Goal: Task Accomplishment & Management: Manage account settings

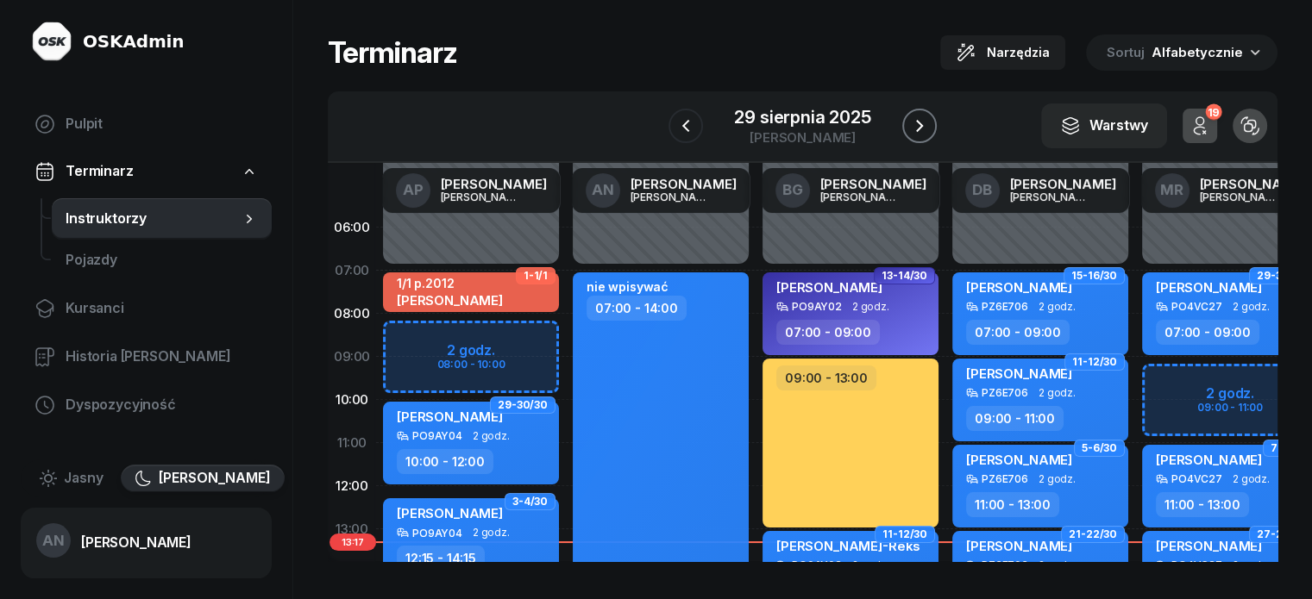
click at [930, 135] on icon "button" at bounding box center [919, 126] width 21 height 21
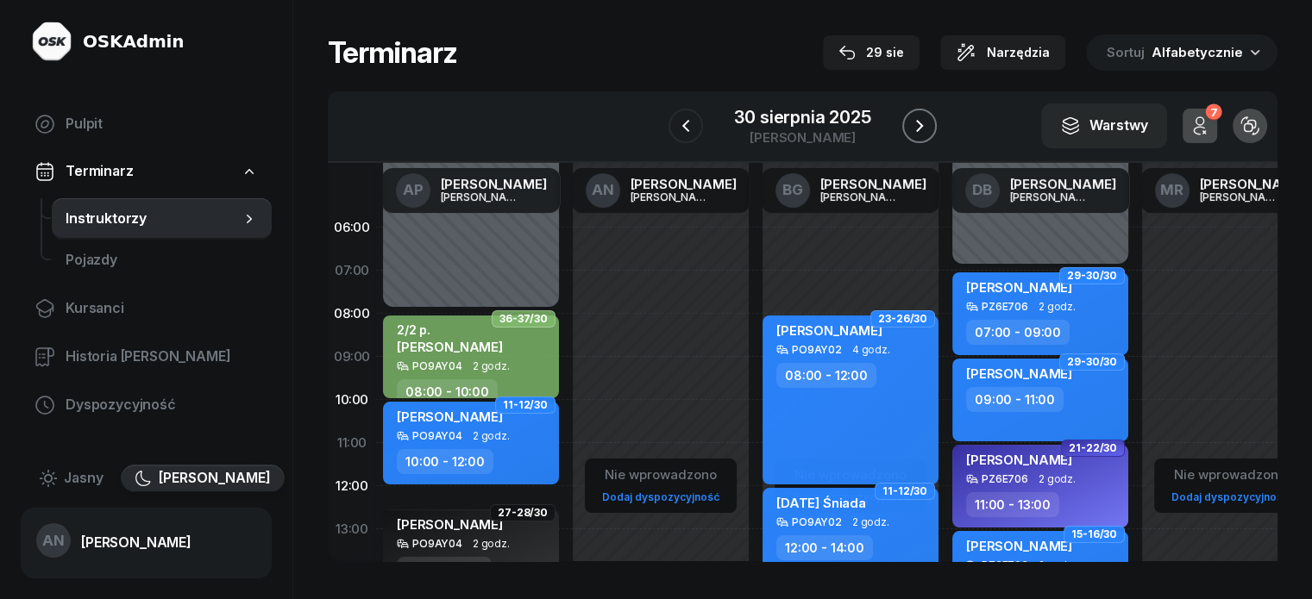
click at [930, 135] on icon "button" at bounding box center [919, 126] width 21 height 21
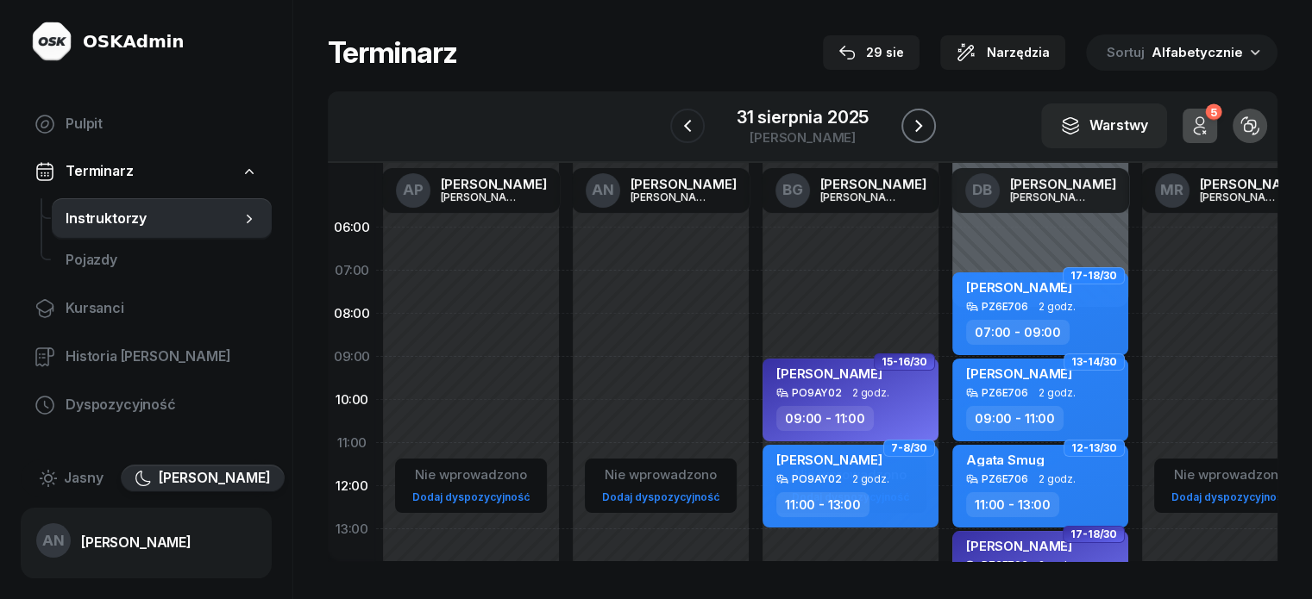
click at [929, 135] on icon "button" at bounding box center [918, 126] width 21 height 21
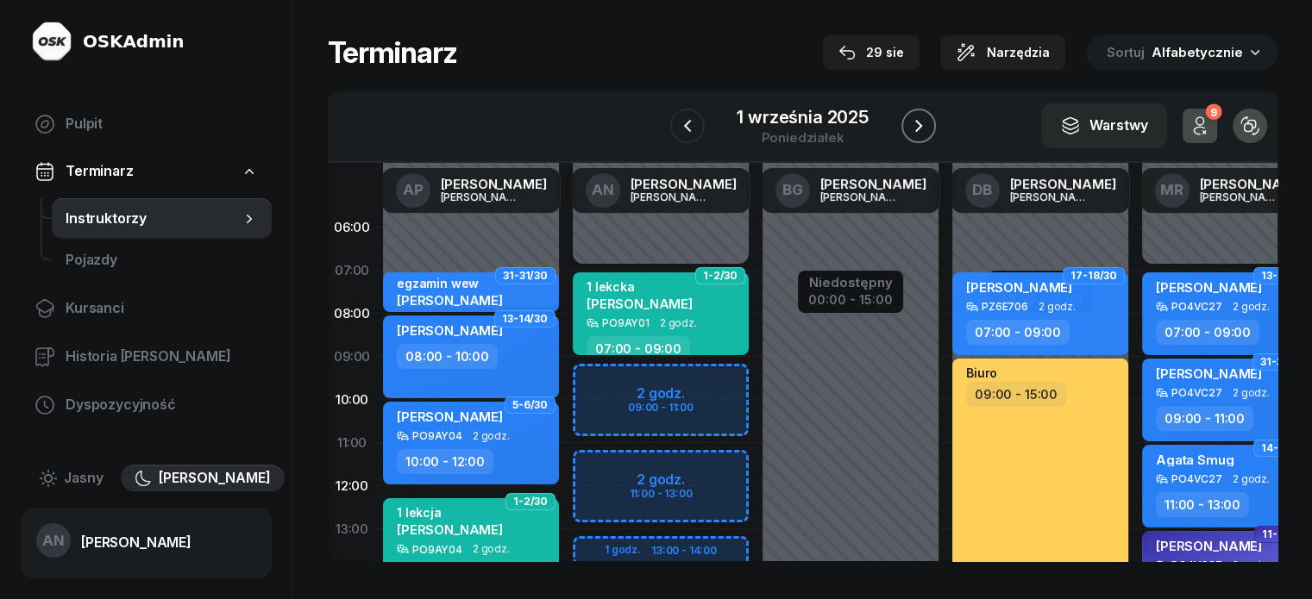
click at [936, 135] on button "button" at bounding box center [918, 126] width 35 height 35
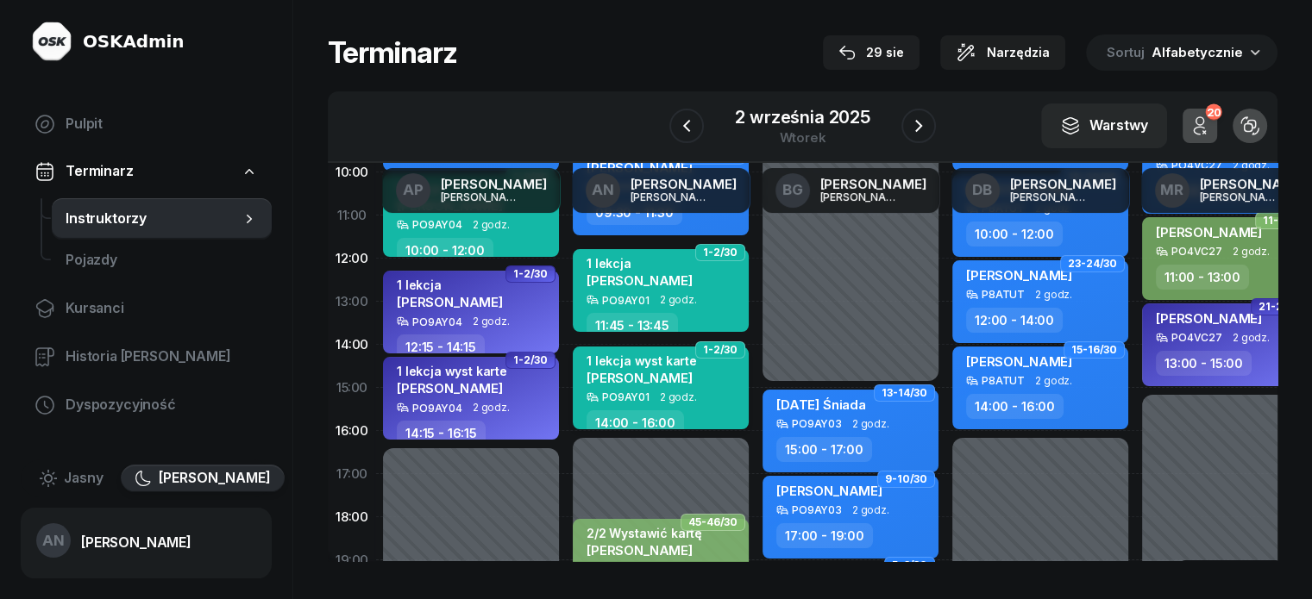
scroll to position [173, 0]
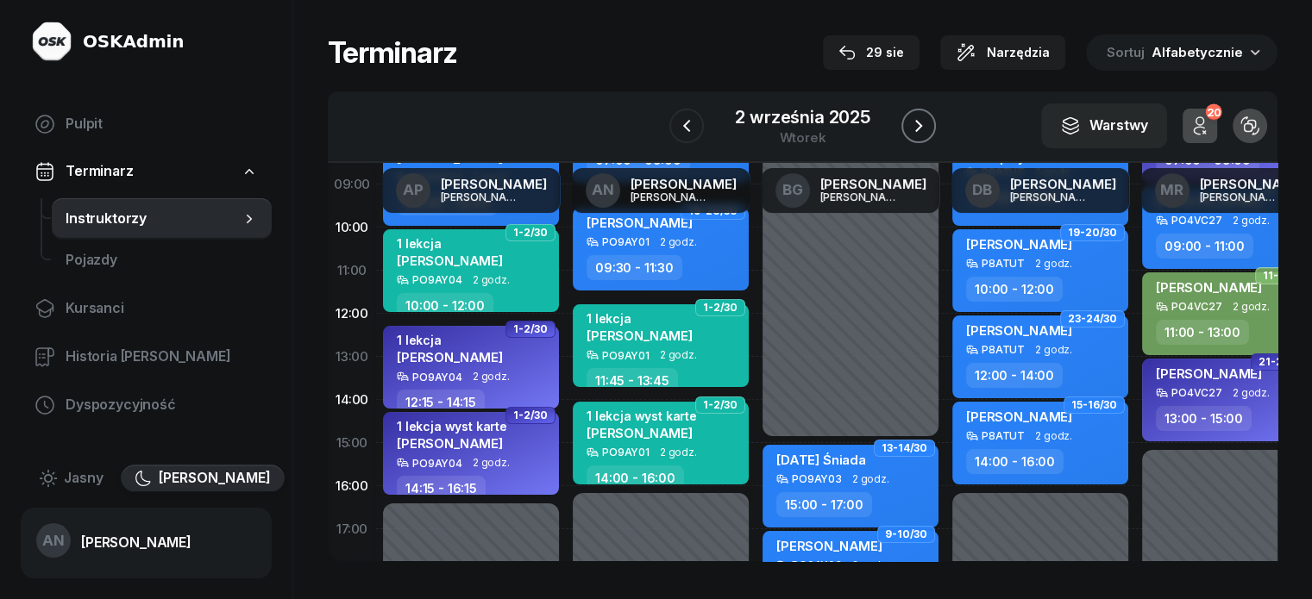
click at [929, 116] on icon "button" at bounding box center [918, 126] width 21 height 21
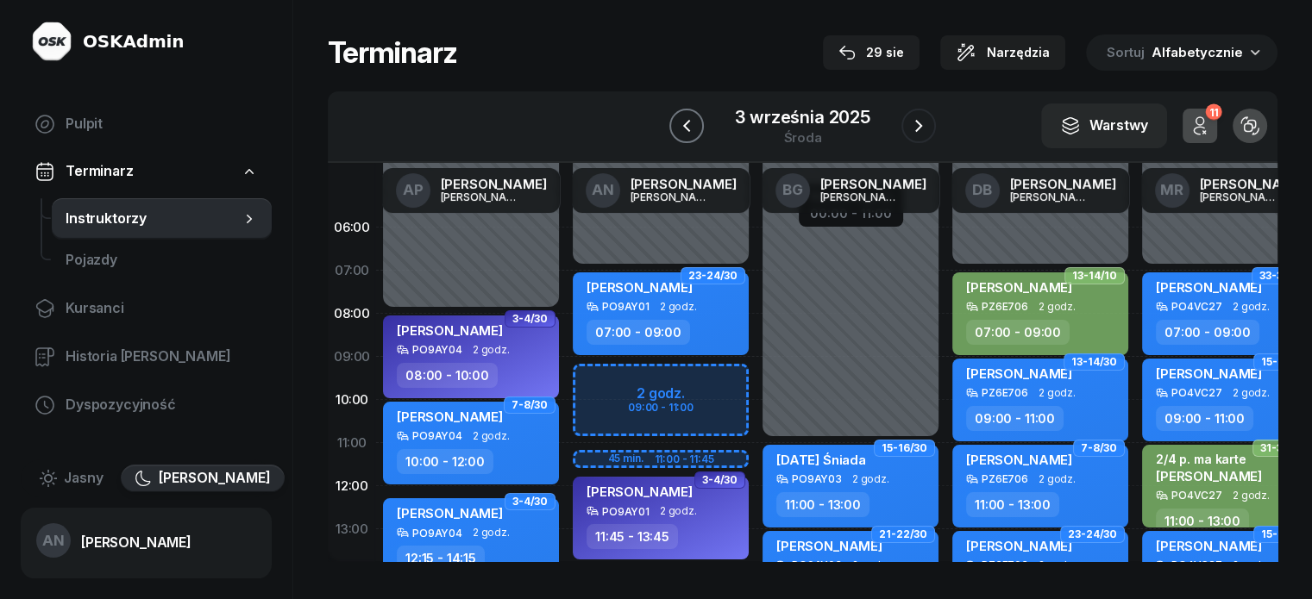
click at [676, 129] on icon "button" at bounding box center [686, 126] width 21 height 21
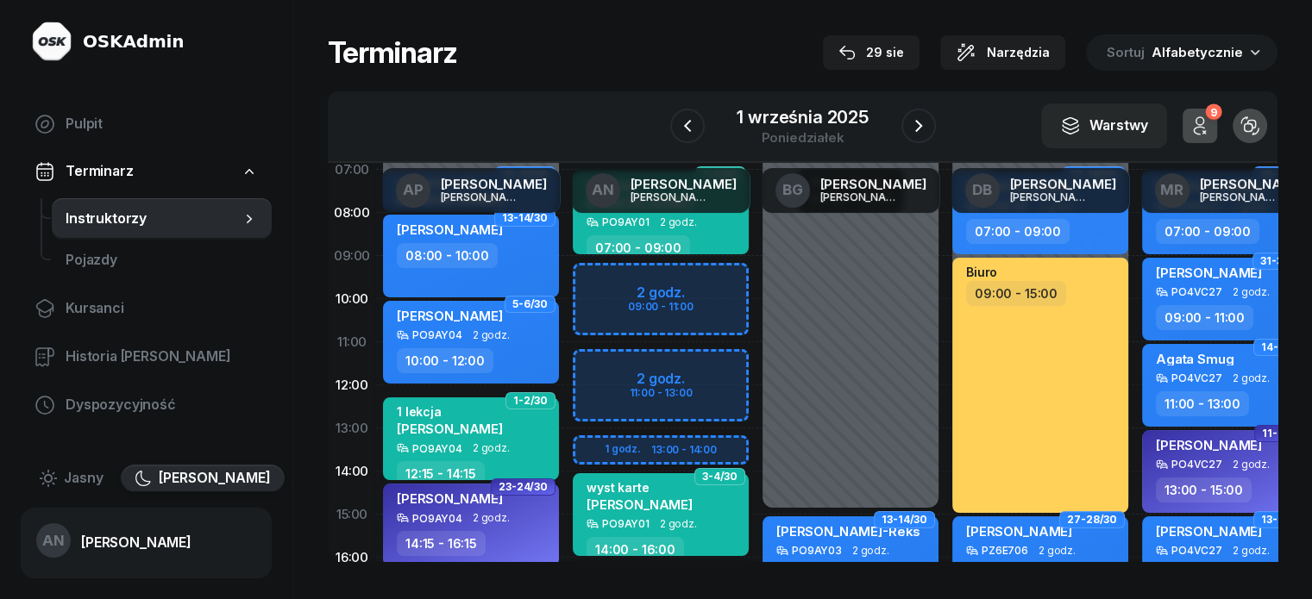
scroll to position [86, 0]
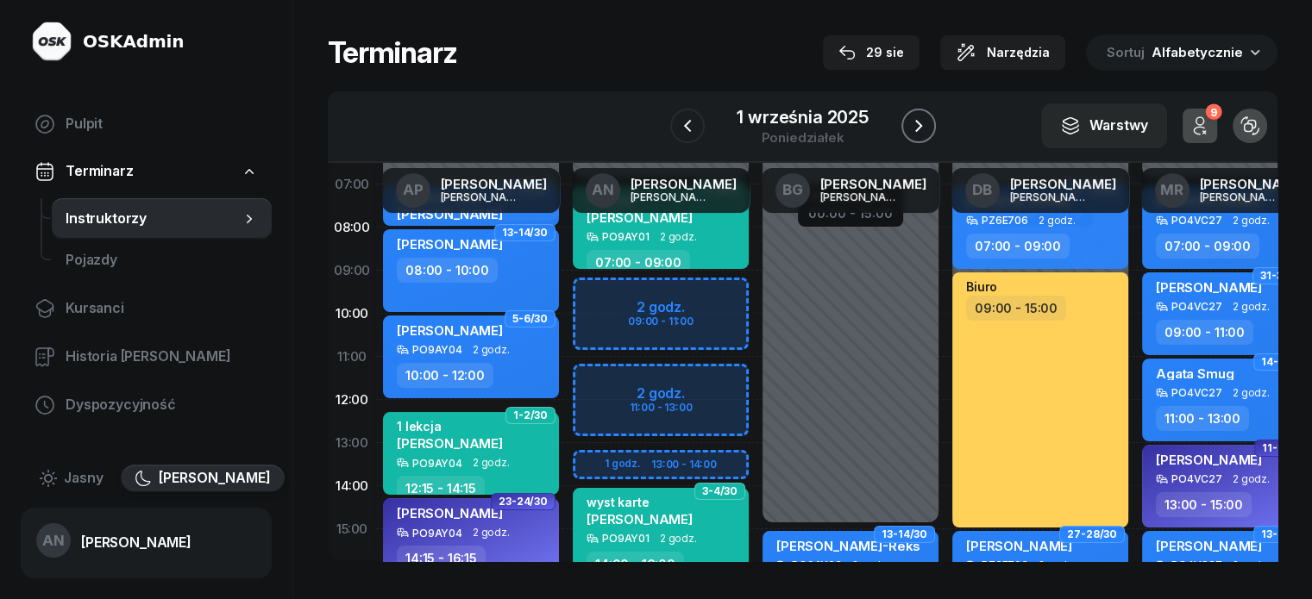
click at [929, 129] on icon "button" at bounding box center [918, 126] width 21 height 21
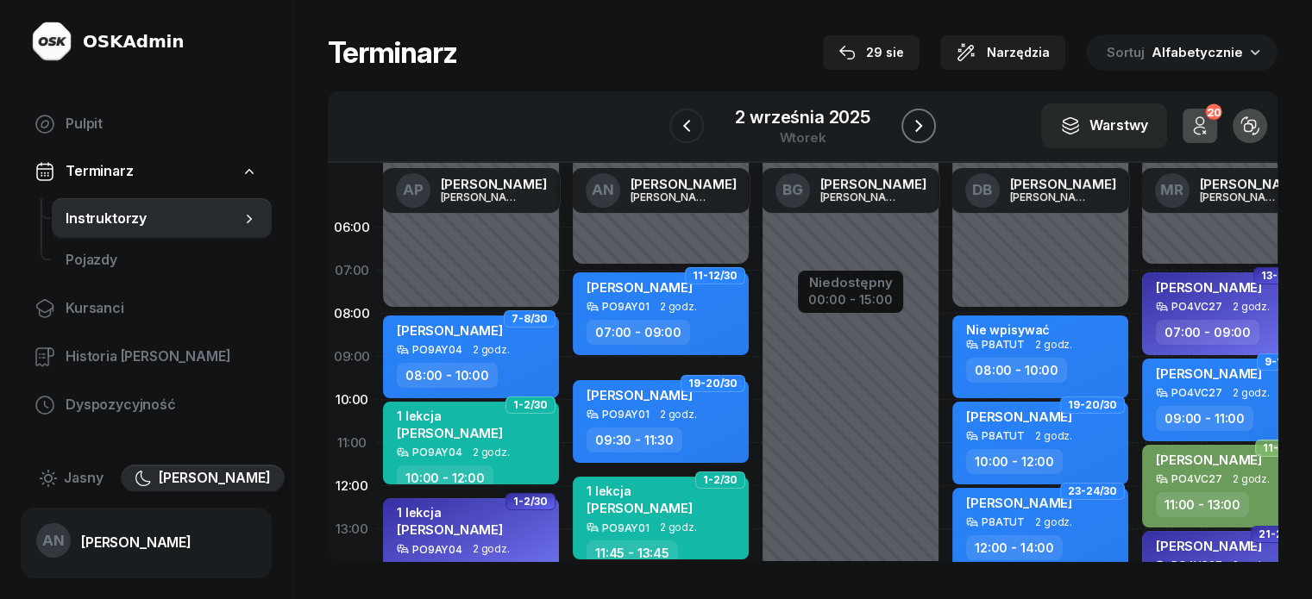
click at [922, 132] on icon "button" at bounding box center [918, 126] width 7 height 12
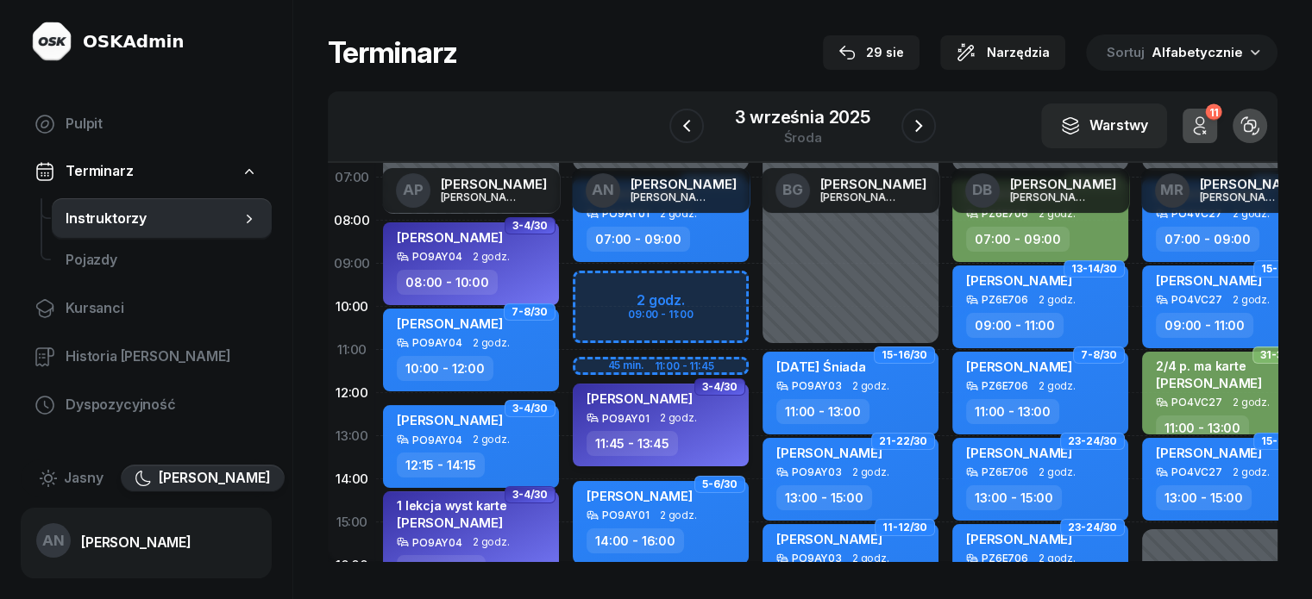
scroll to position [86, 0]
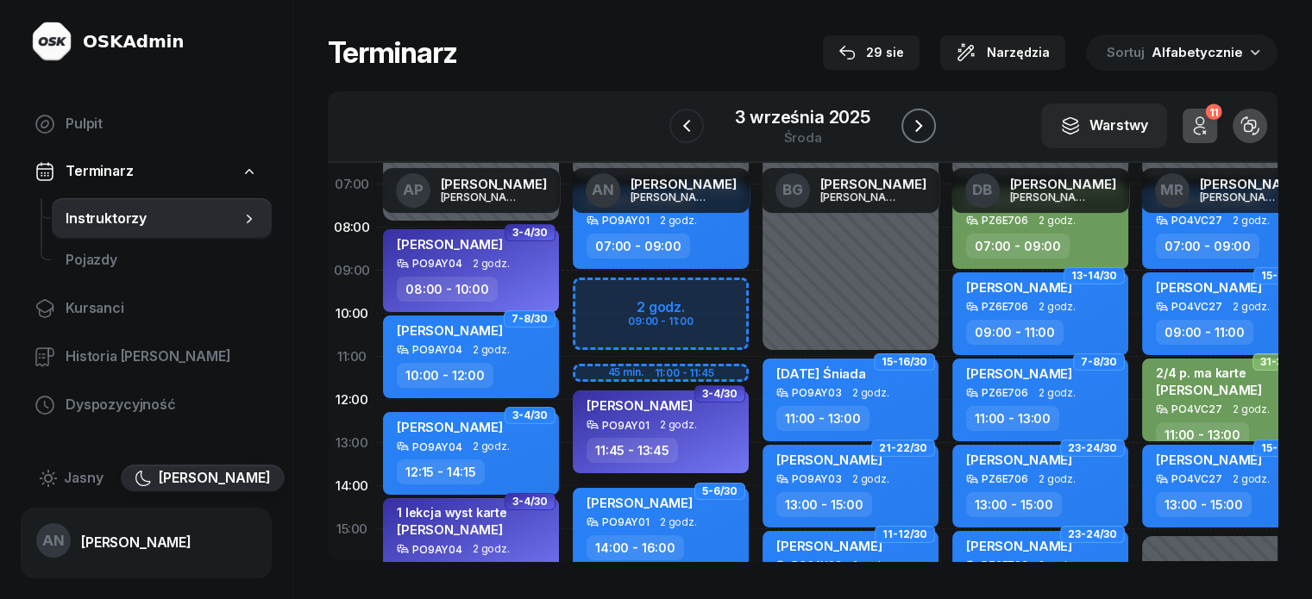
click at [929, 136] on icon "button" at bounding box center [918, 126] width 21 height 21
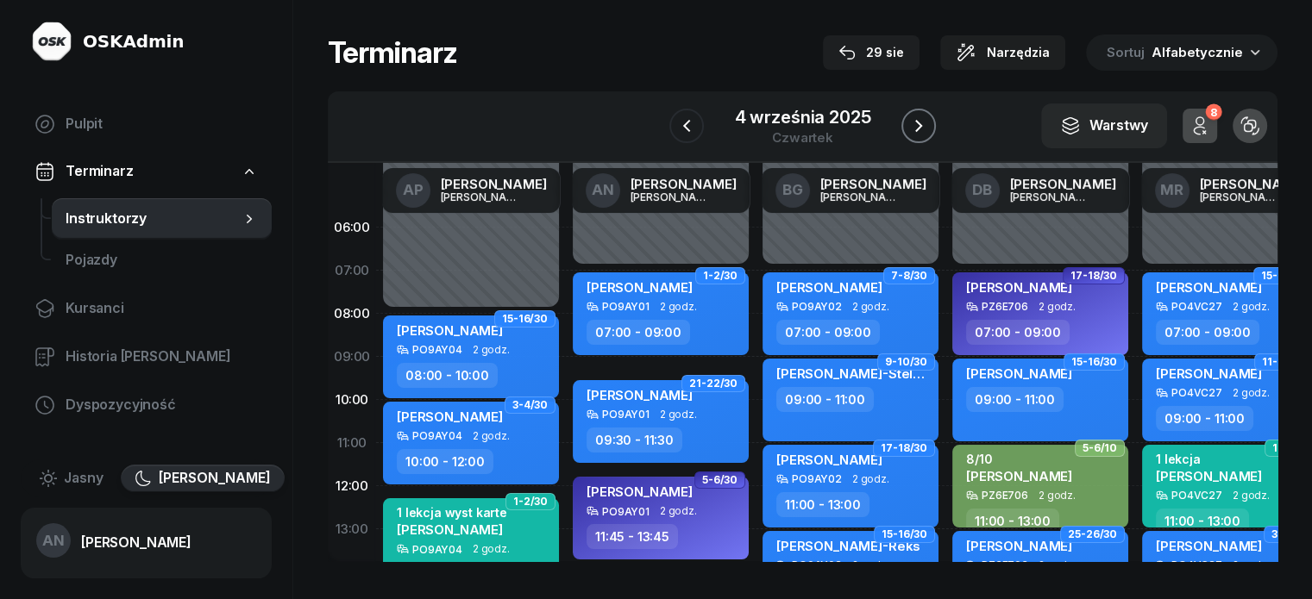
click at [936, 127] on button "button" at bounding box center [918, 126] width 35 height 35
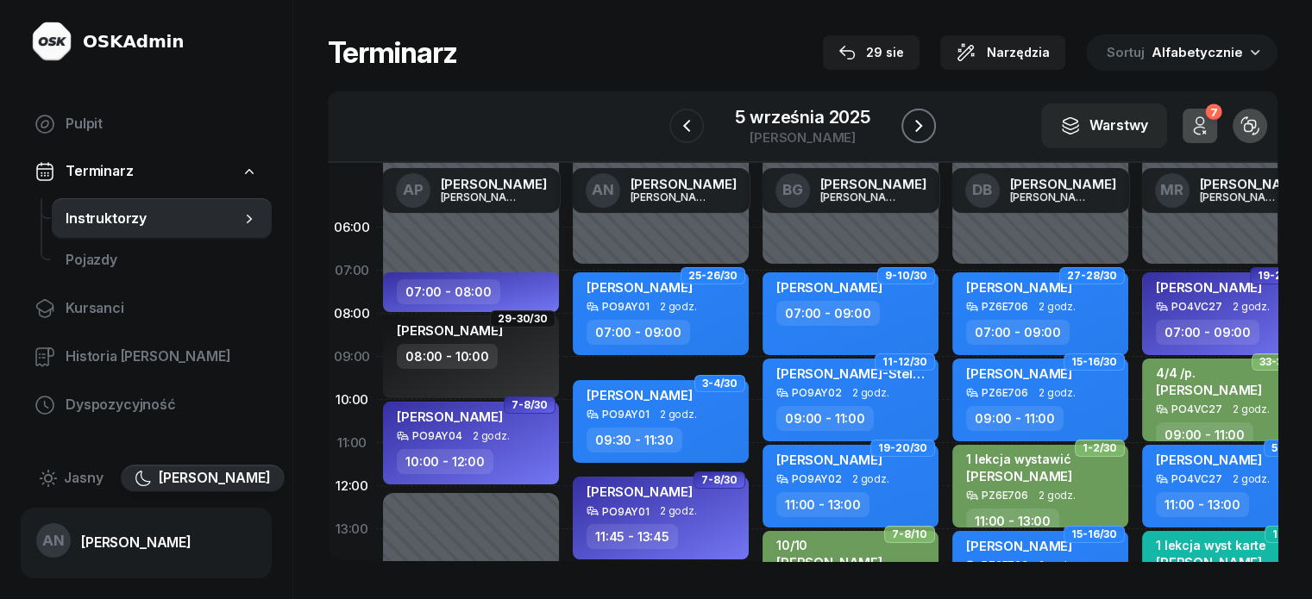
click at [922, 131] on icon "button" at bounding box center [918, 126] width 21 height 21
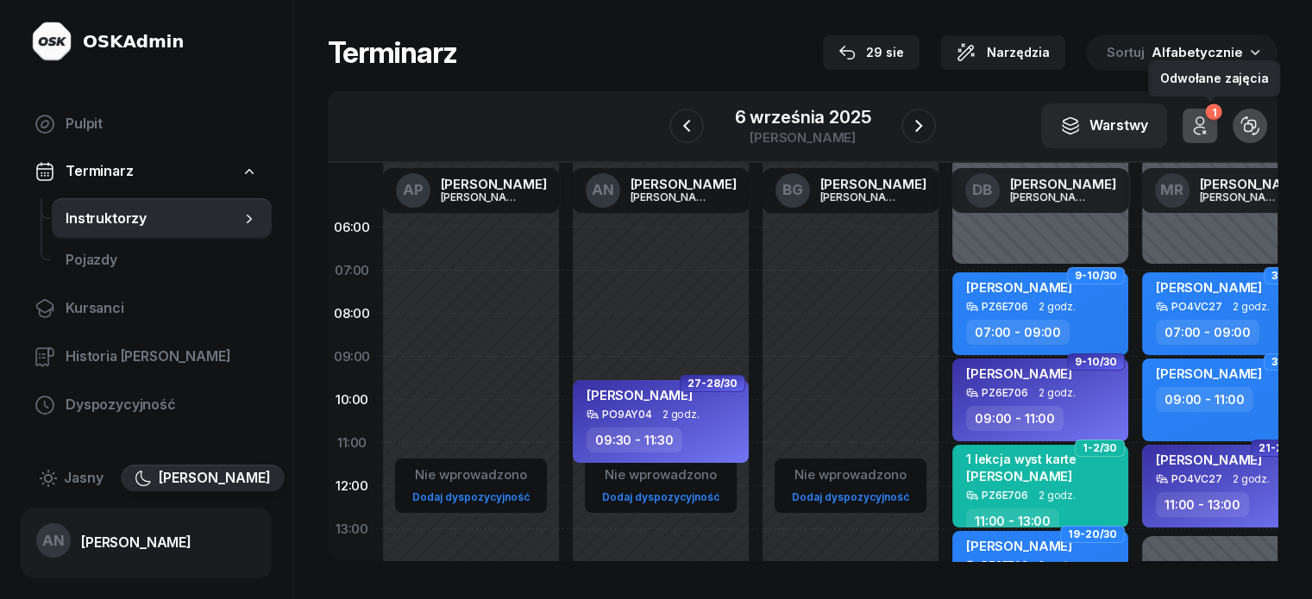
click at [1217, 121] on button "1" at bounding box center [1200, 126] width 35 height 35
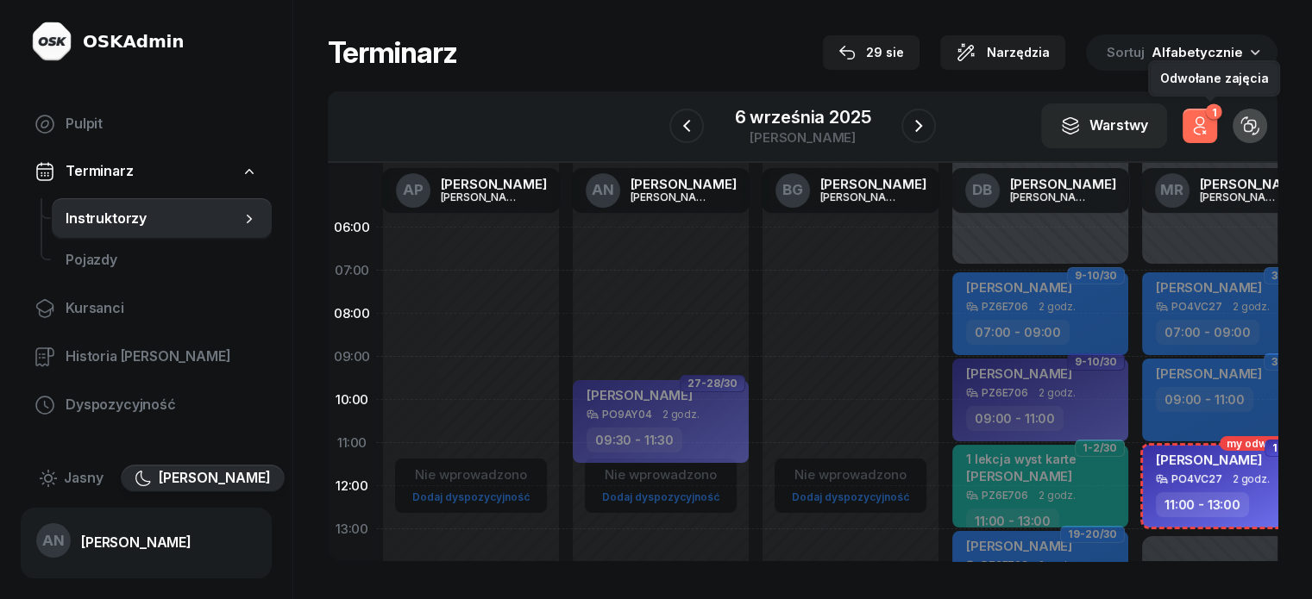
click at [1210, 129] on icon "button" at bounding box center [1200, 126] width 21 height 21
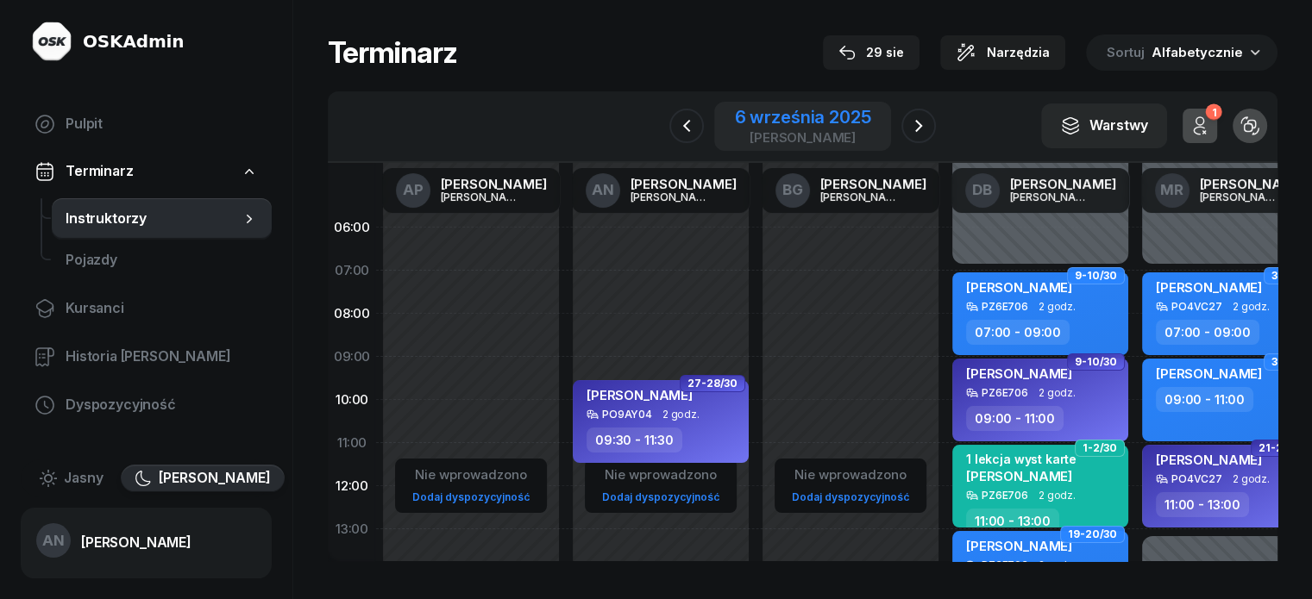
click at [819, 144] on div "[PERSON_NAME]" at bounding box center [803, 137] width 136 height 13
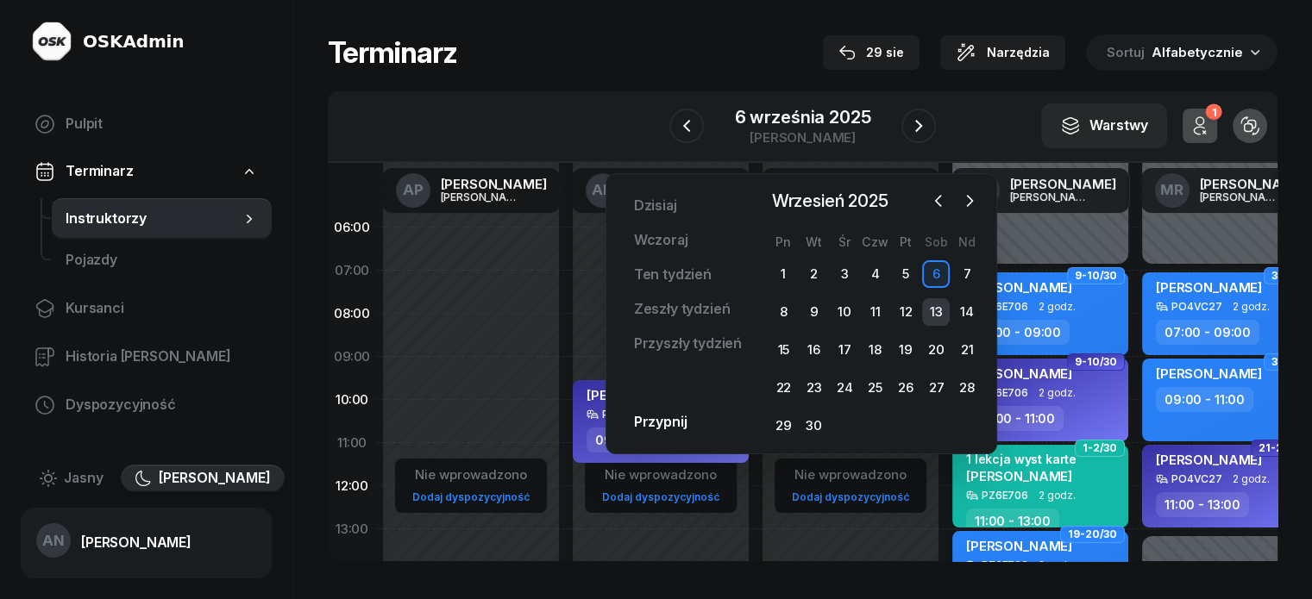
click at [945, 323] on div "13" at bounding box center [936, 312] width 28 height 28
